Goal: Task Accomplishment & Management: Manage account settings

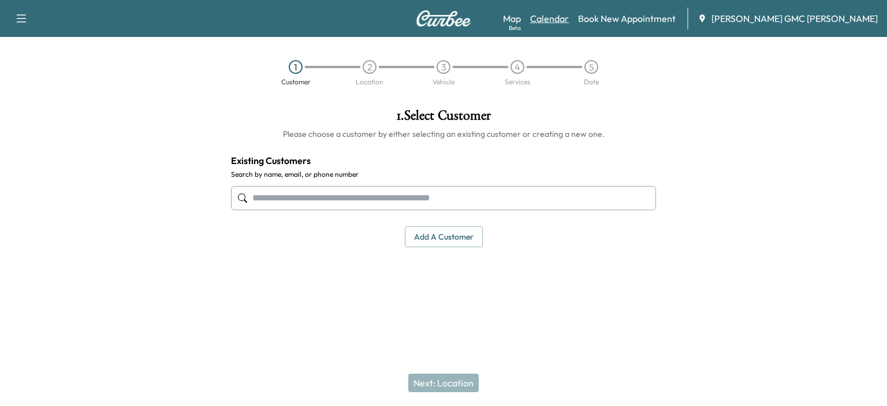
click at [569, 17] on link "Calendar" at bounding box center [549, 19] width 39 height 14
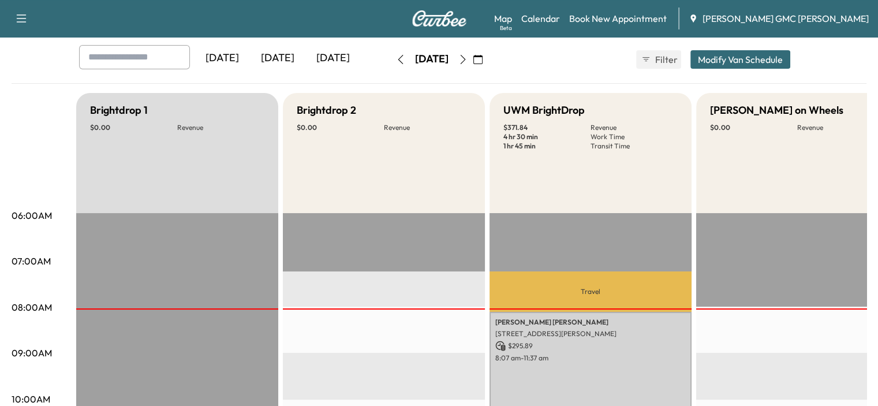
scroll to position [231, 0]
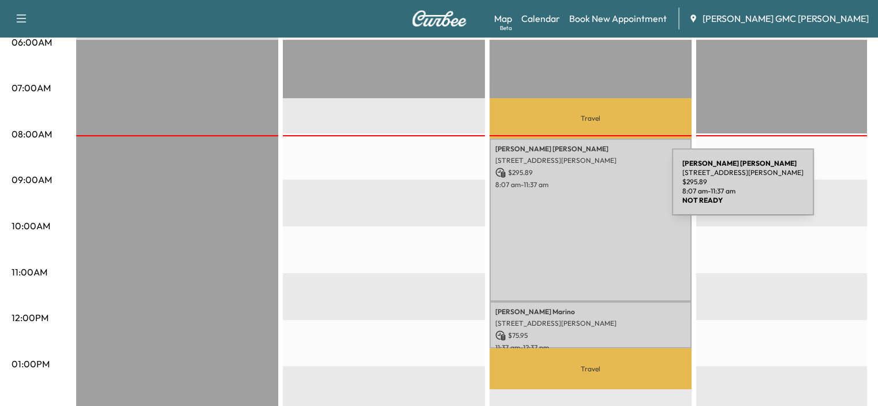
click at [585, 189] on div "[PERSON_NAME] [STREET_ADDRESS][PERSON_NAME] $ 295.89 8:07 am - 11:37 am" at bounding box center [591, 220] width 202 height 163
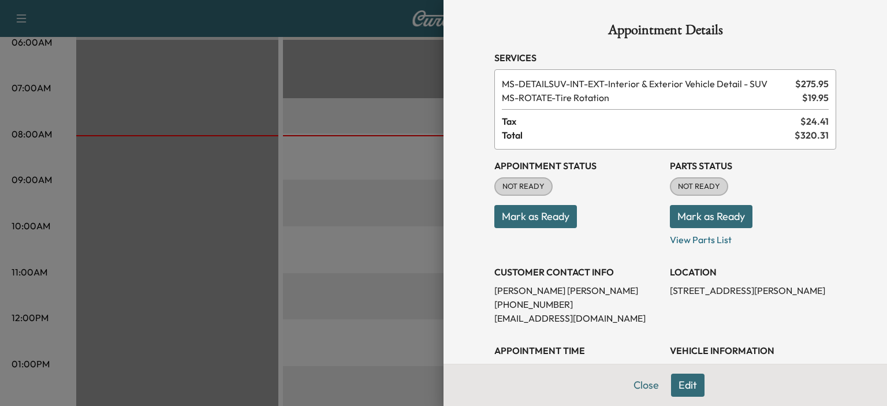
click at [368, 197] on div at bounding box center [443, 203] width 887 height 406
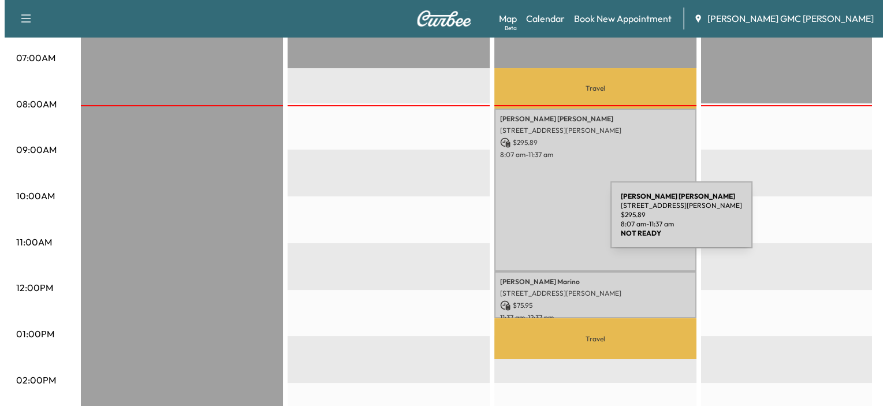
scroll to position [289, 0]
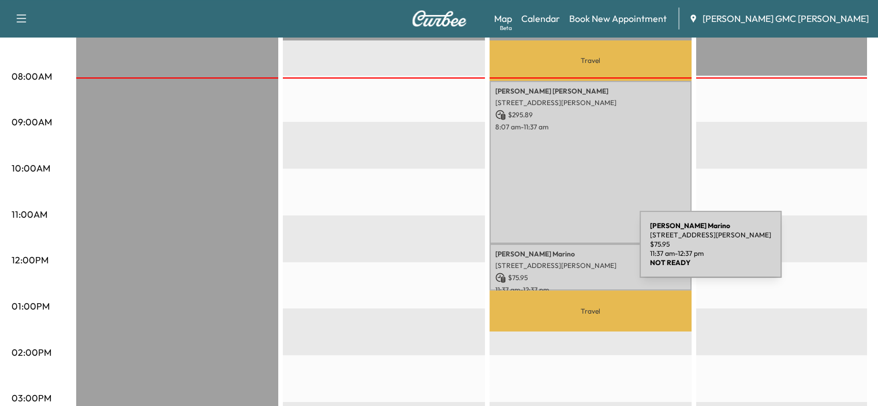
click at [553, 251] on p "[PERSON_NAME]" at bounding box center [590, 253] width 191 height 9
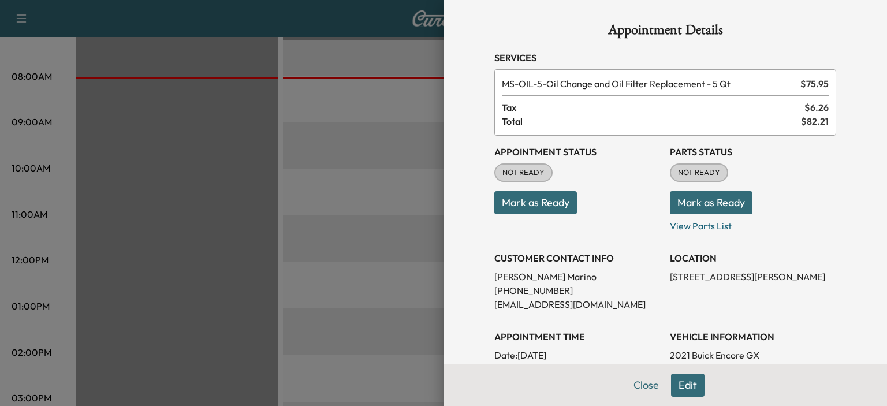
click at [614, 210] on p "Mark as Ready" at bounding box center [577, 198] width 166 height 32
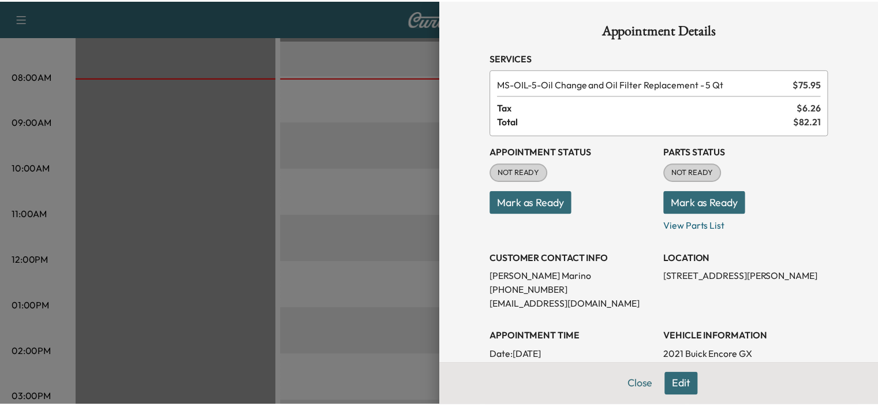
scroll to position [58, 0]
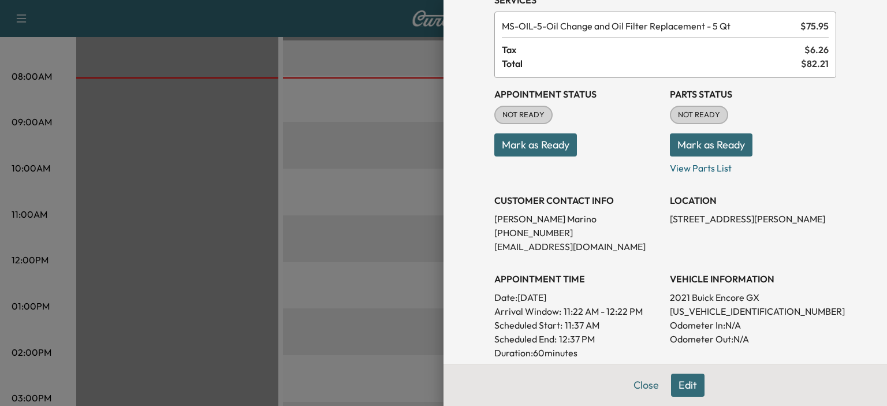
click at [340, 147] on div at bounding box center [443, 203] width 887 height 406
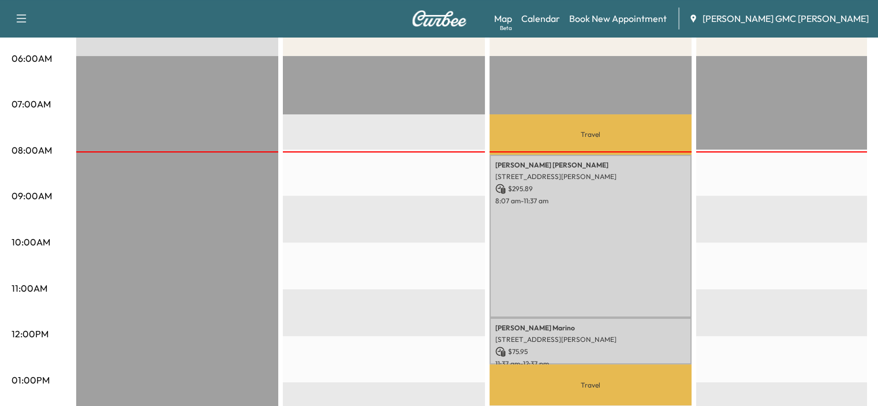
scroll to position [0, 0]
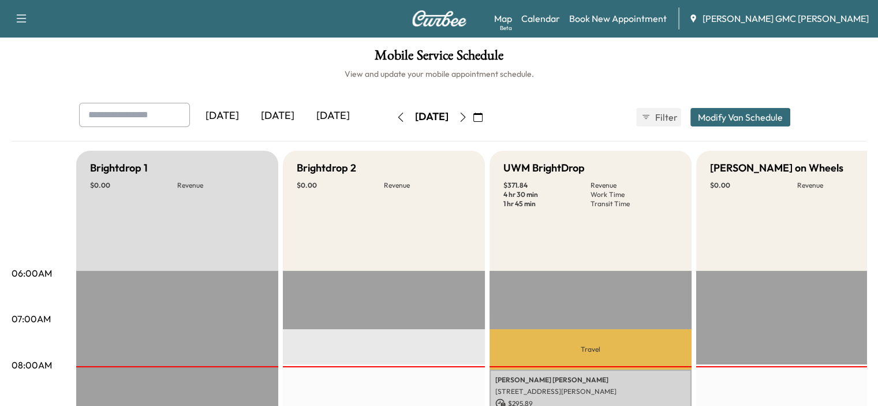
click at [468, 119] on icon "button" at bounding box center [462, 117] width 9 height 9
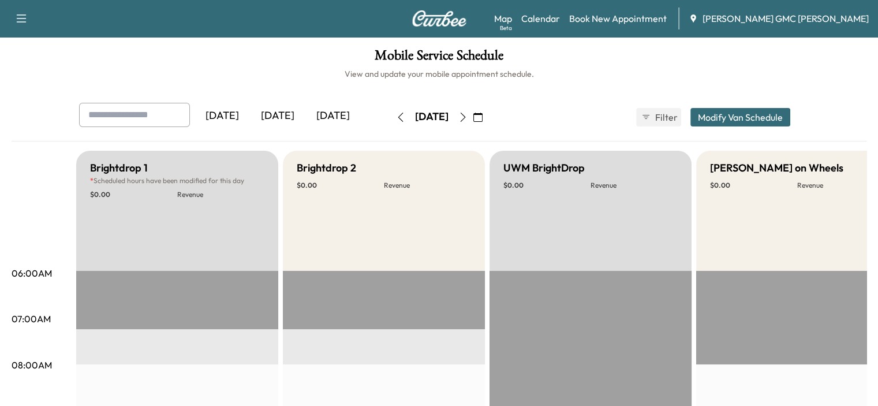
click at [465, 118] on icon "button" at bounding box center [462, 117] width 5 height 9
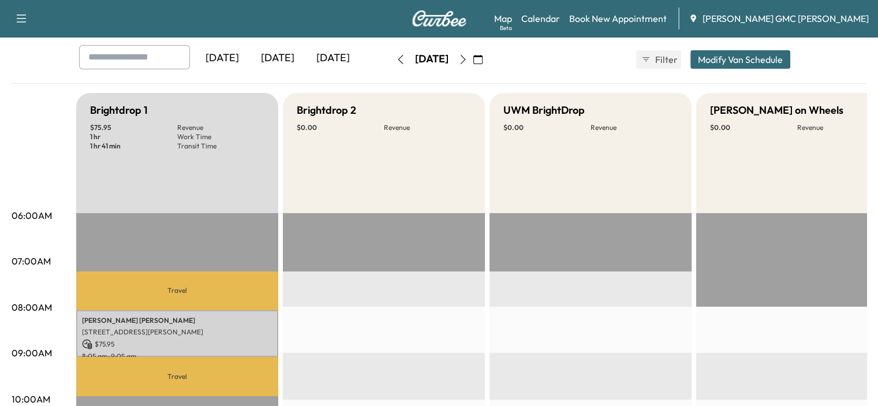
scroll to position [115, 0]
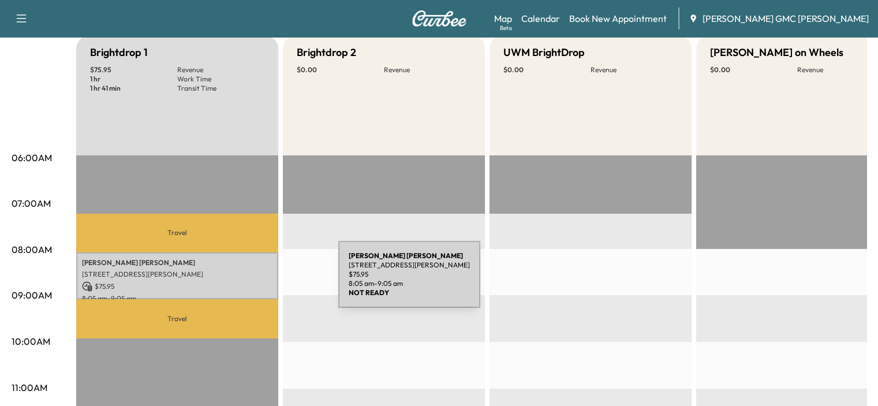
click at [249, 284] on p "$ 75.95" at bounding box center [177, 286] width 191 height 10
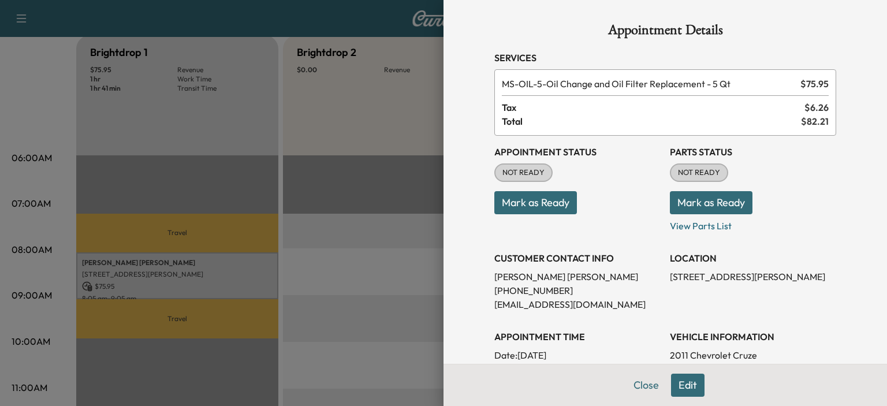
click at [340, 230] on div at bounding box center [443, 203] width 887 height 406
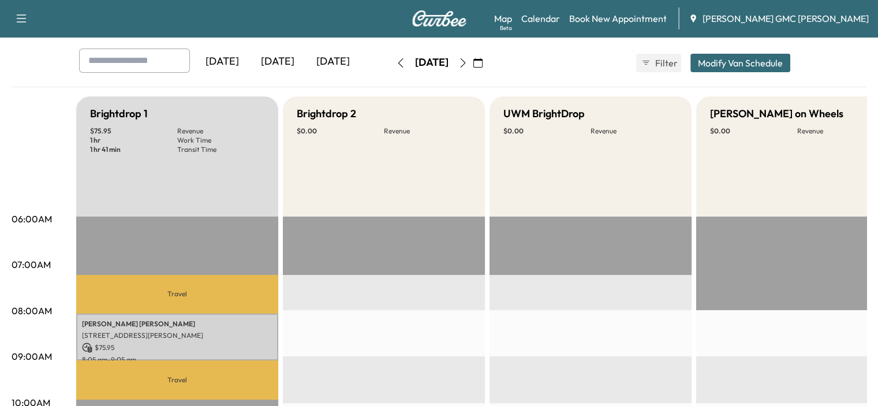
scroll to position [0, 0]
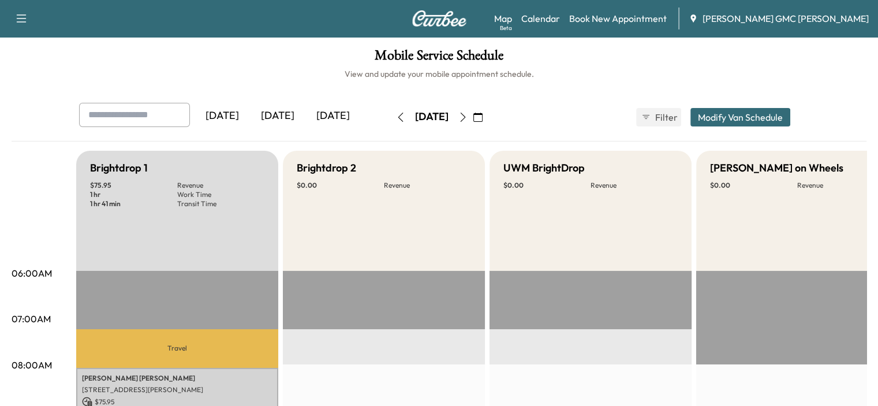
click at [465, 115] on icon "button" at bounding box center [462, 117] width 5 height 9
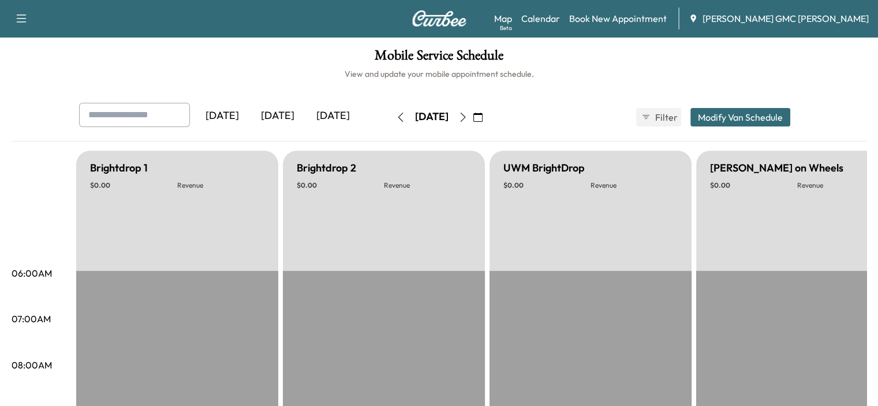
click at [473, 115] on button "button" at bounding box center [463, 117] width 20 height 18
click at [468, 115] on icon "button" at bounding box center [462, 117] width 9 height 9
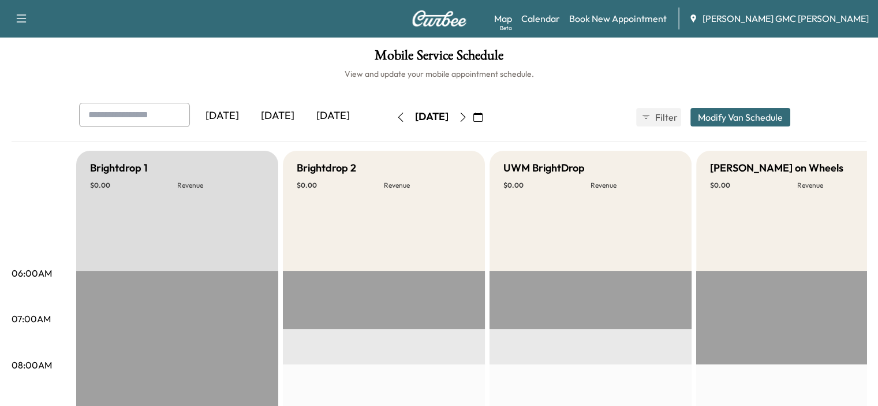
click at [488, 134] on div "[DATE] September 2025 S M T W T F S 31 1 2 3 4 5 6 7 8 9 10 11 12 13 14 15 16 1…" at bounding box center [439, 117] width 97 height 37
click at [473, 124] on button "button" at bounding box center [463, 117] width 20 height 18
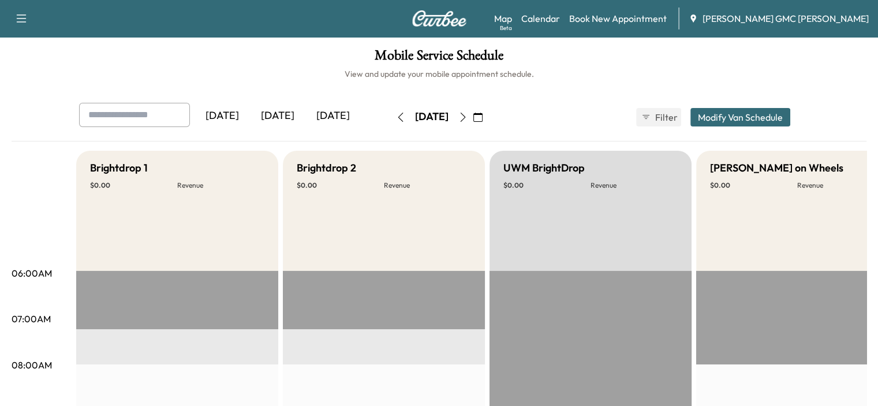
click at [468, 117] on icon "button" at bounding box center [462, 117] width 9 height 9
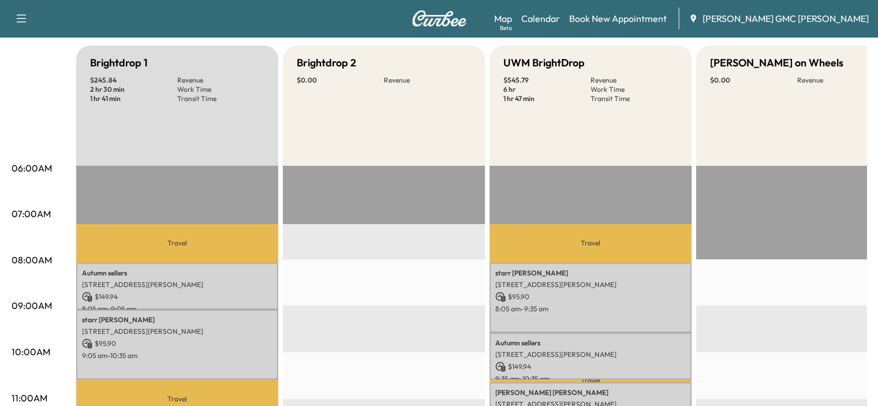
scroll to position [115, 0]
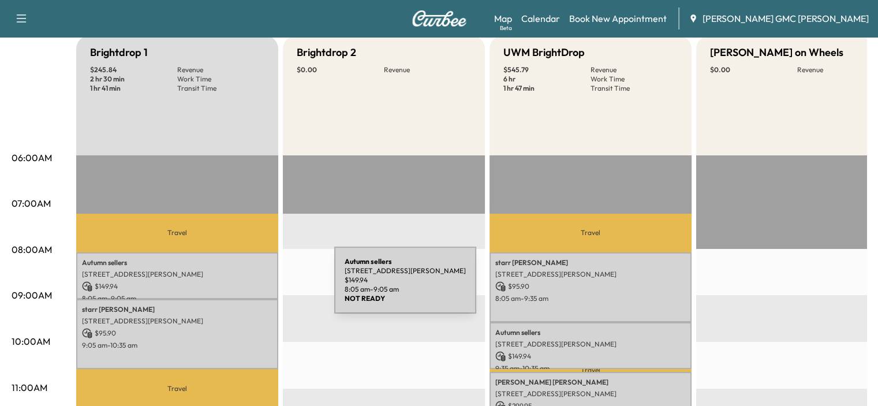
click at [248, 287] on p "$ 149.94" at bounding box center [177, 286] width 191 height 10
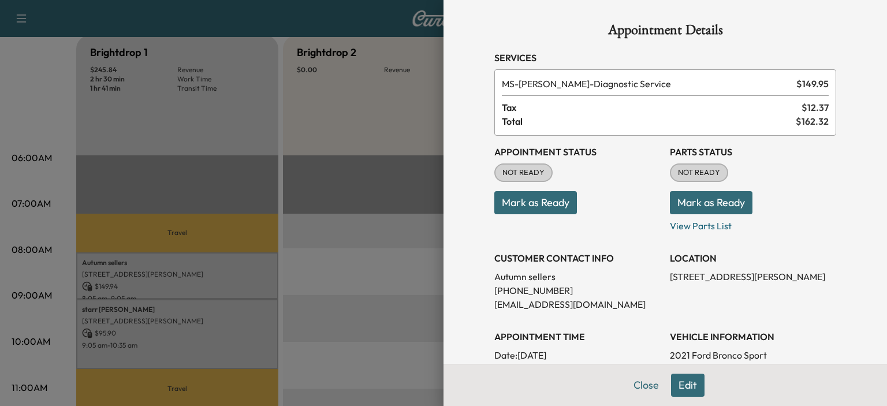
click at [237, 313] on div at bounding box center [443, 203] width 887 height 406
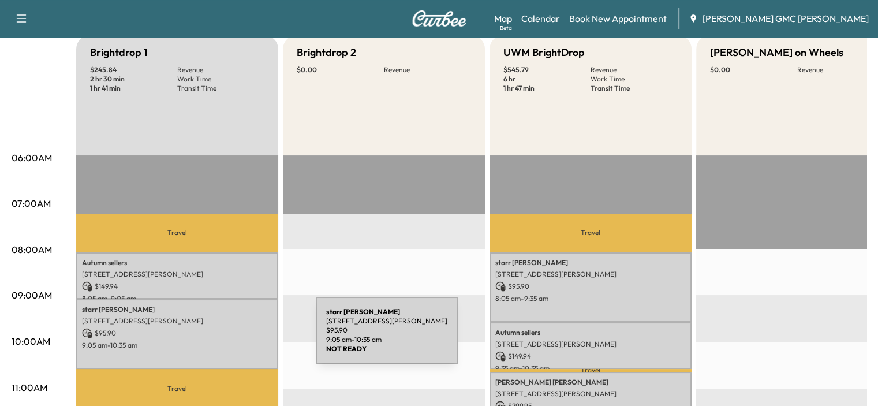
click at [229, 337] on div "[PERSON_NAME] [STREET_ADDRESS][PERSON_NAME] $ 95.90 9:05 am - 10:35 am" at bounding box center [177, 334] width 202 height 70
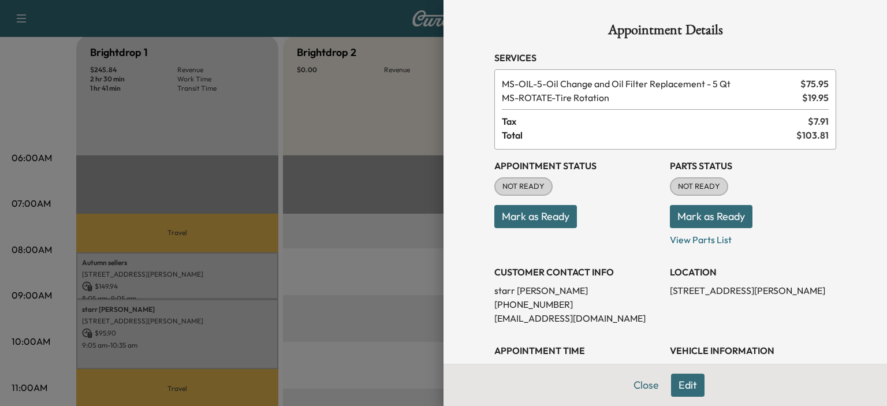
click at [254, 257] on div at bounding box center [443, 203] width 887 height 406
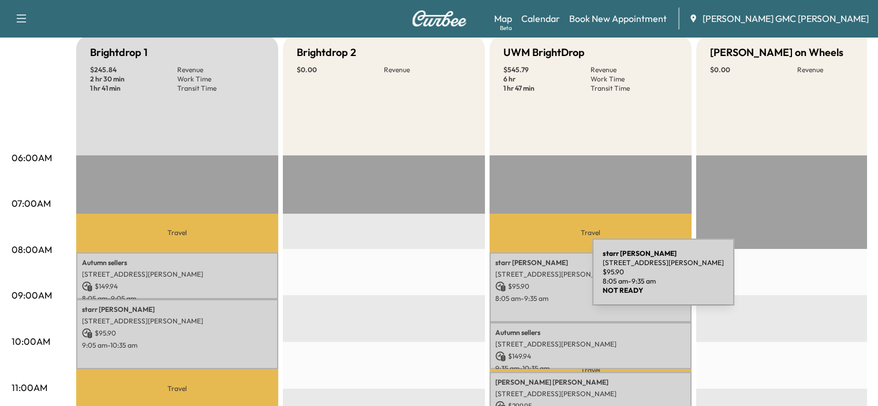
click at [506, 279] on div "[PERSON_NAME] [STREET_ADDRESS][PERSON_NAME] $ 95.90 8:05 am - 9:35 am" at bounding box center [591, 287] width 202 height 70
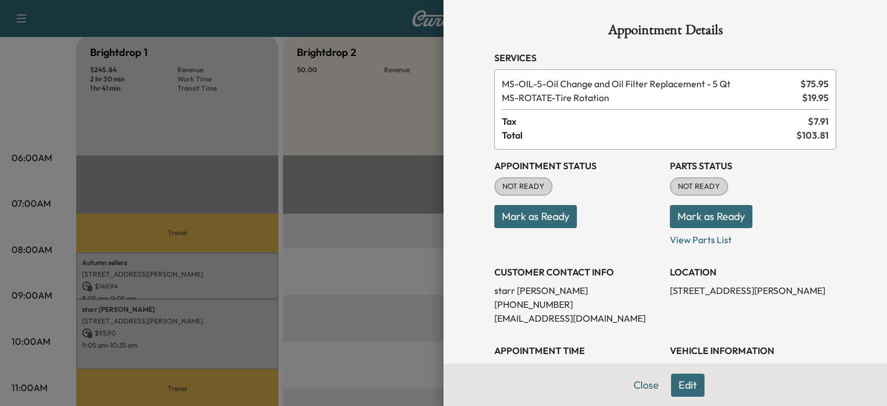
click at [365, 278] on div at bounding box center [443, 203] width 887 height 406
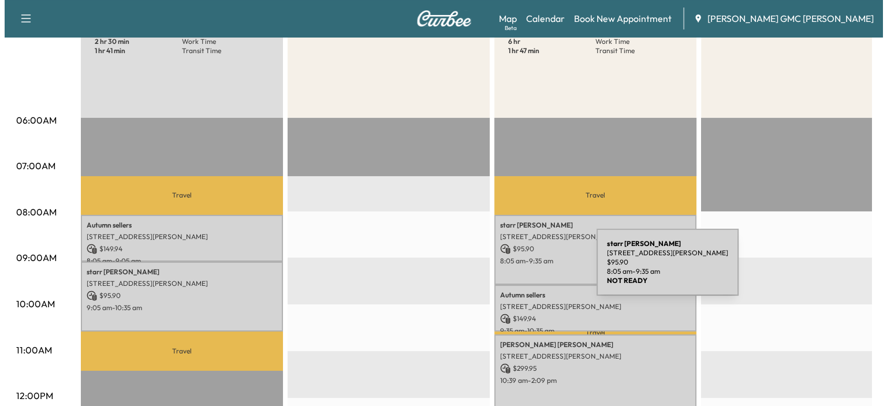
scroll to position [173, 0]
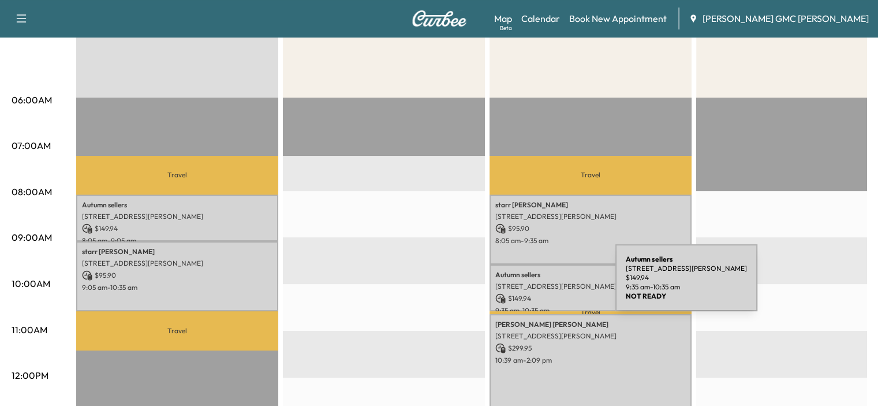
click at [529, 285] on p "[STREET_ADDRESS][PERSON_NAME]" at bounding box center [590, 286] width 191 height 9
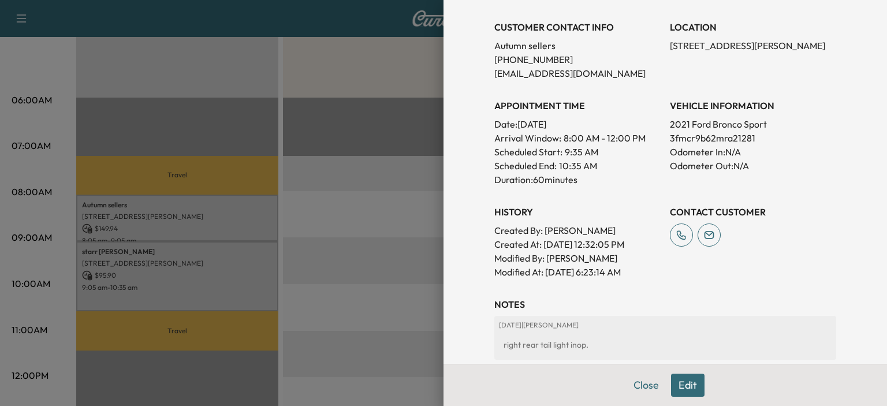
scroll to position [0, 0]
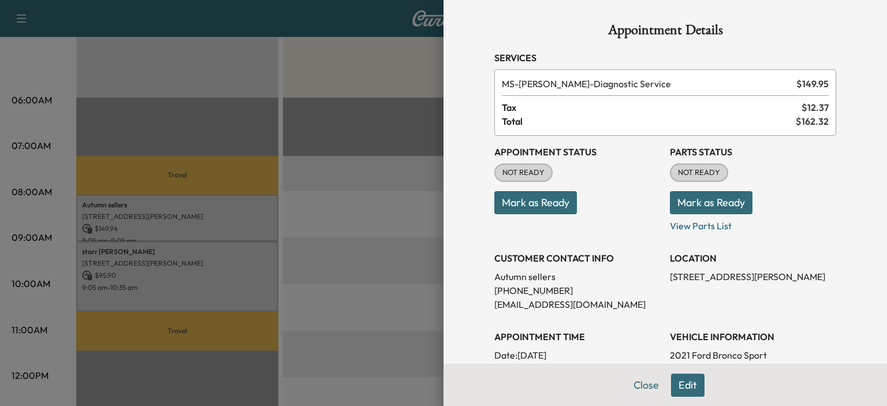
click at [281, 314] on div at bounding box center [443, 203] width 887 height 406
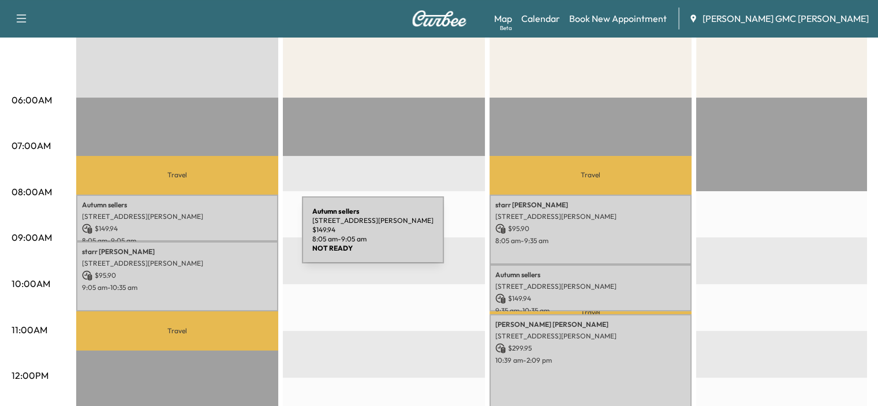
click at [206, 219] on p "[STREET_ADDRESS][PERSON_NAME]" at bounding box center [177, 216] width 191 height 9
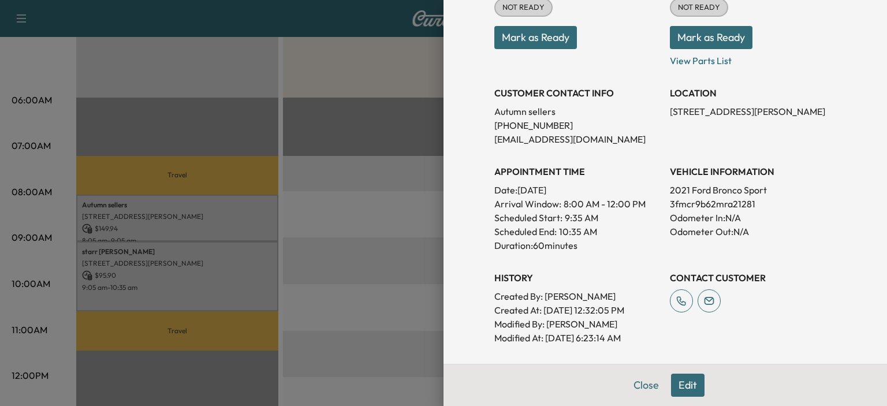
scroll to position [173, 0]
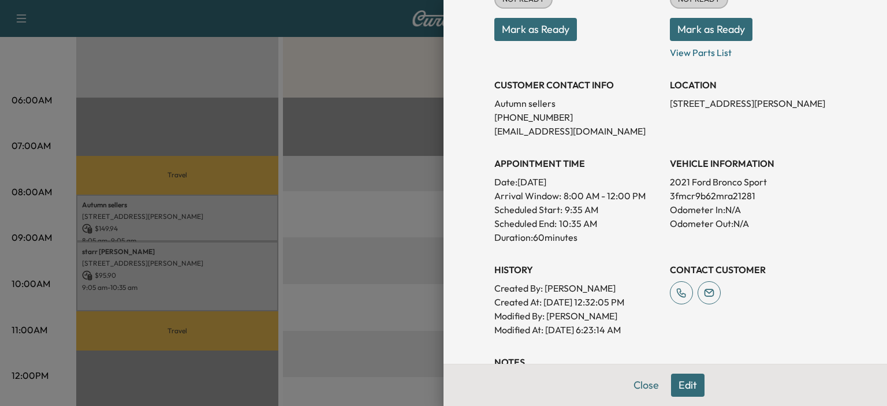
click at [319, 279] on div at bounding box center [443, 203] width 887 height 406
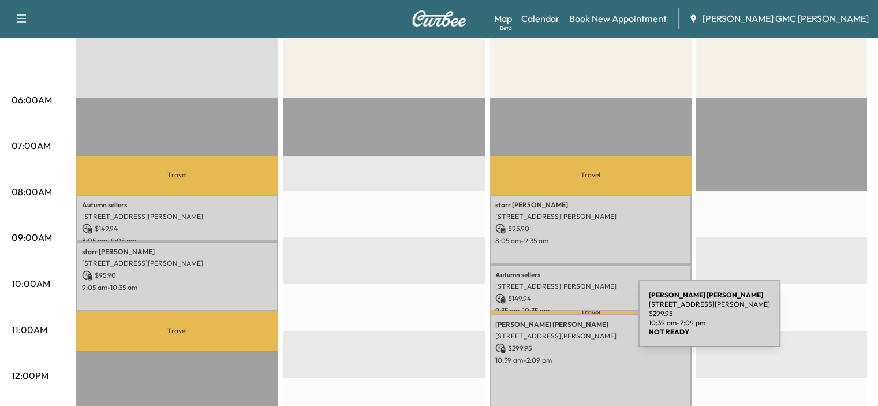
click at [557, 331] on p "[STREET_ADDRESS][PERSON_NAME]" at bounding box center [590, 335] width 191 height 9
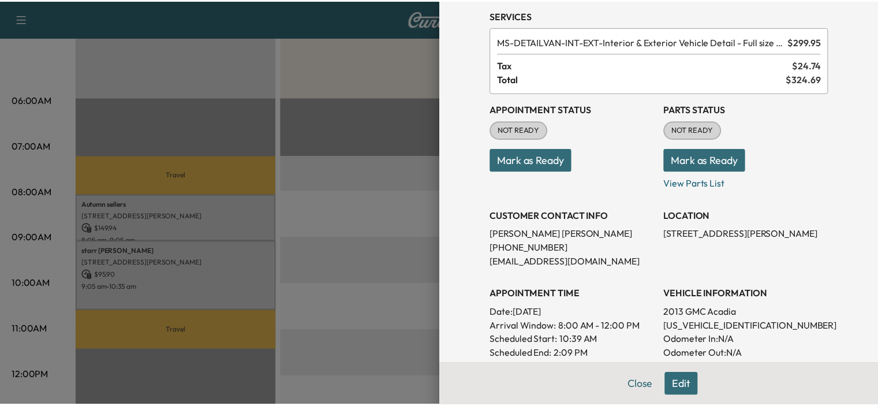
scroll to position [115, 0]
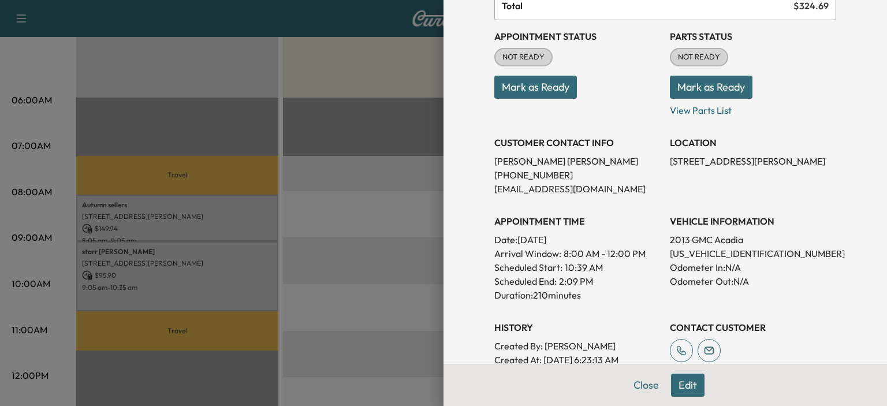
click at [461, 258] on div "Appointment Details Services MS-DETAILVAN-INT-EXT - Interior & Exterior Vehicle…" at bounding box center [664, 203] width 443 height 406
click at [404, 258] on div at bounding box center [443, 203] width 887 height 406
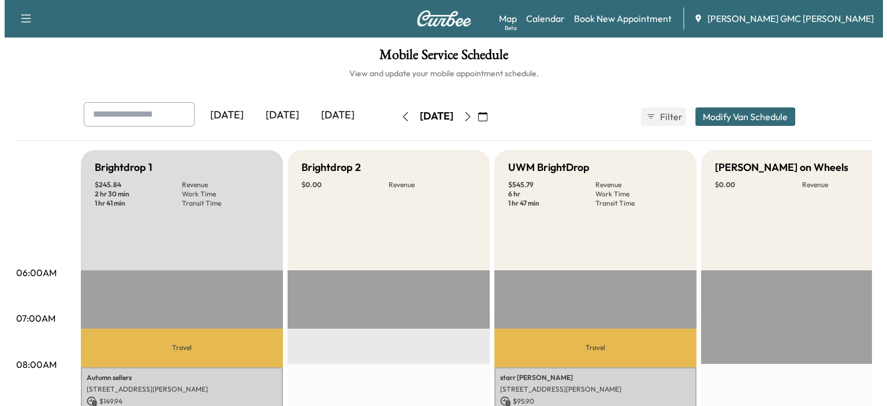
scroll to position [0, 0]
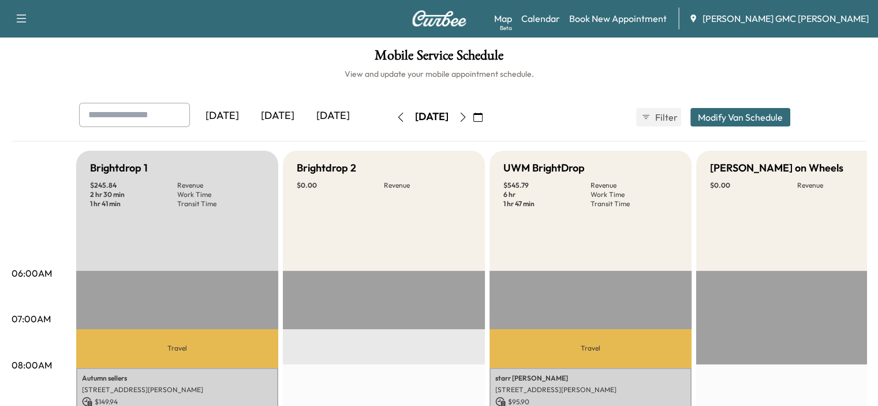
click at [488, 126] on div "[DATE] September 2025 S M T W T F S 31 1 2 3 4 5 6 7 8 9 10 11 12 13 14 15 16 1…" at bounding box center [439, 117] width 97 height 37
click at [473, 126] on button "button" at bounding box center [463, 117] width 20 height 18
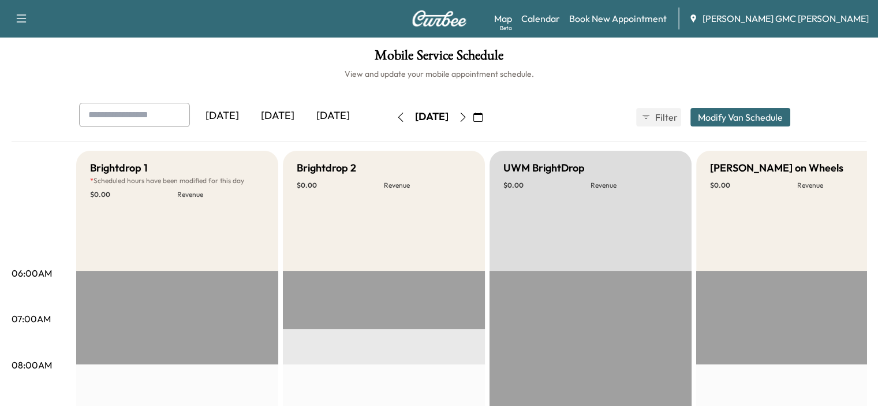
click at [473, 124] on button "button" at bounding box center [463, 117] width 20 height 18
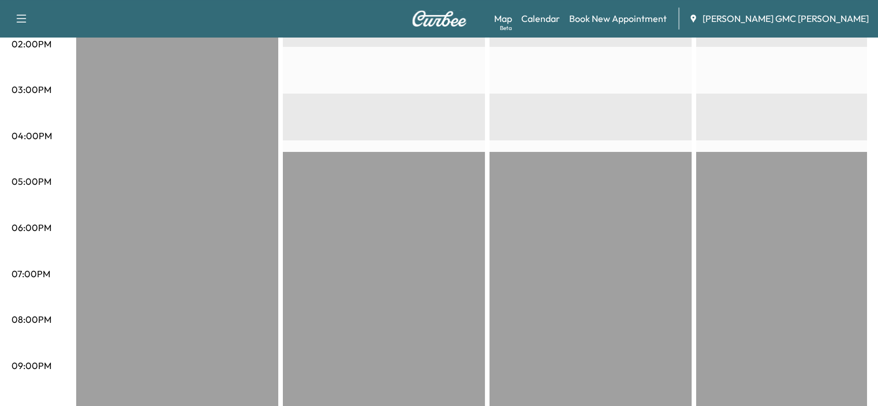
scroll to position [564, 0]
